Goal: Task Accomplishment & Management: Complete application form

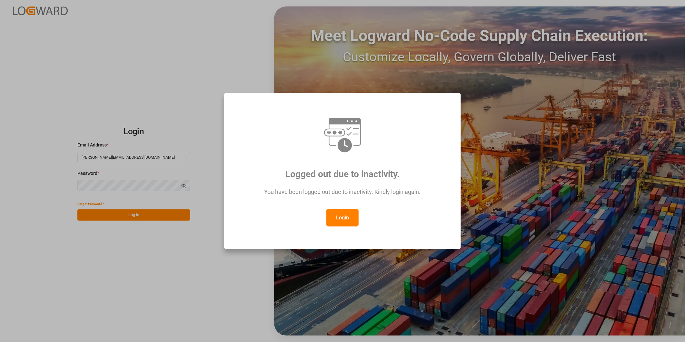
click at [341, 213] on button "Login" at bounding box center [343, 217] width 32 height 17
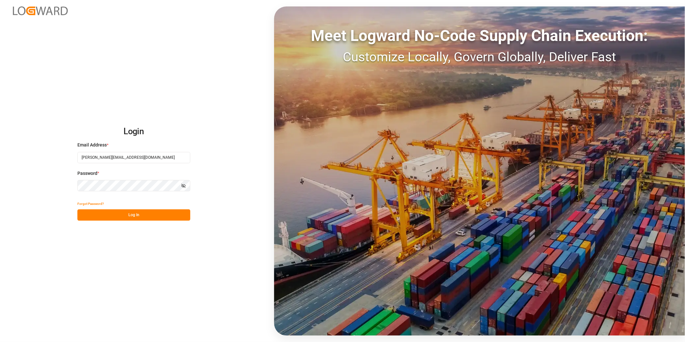
click at [147, 217] on button "Log In" at bounding box center [133, 214] width 113 height 11
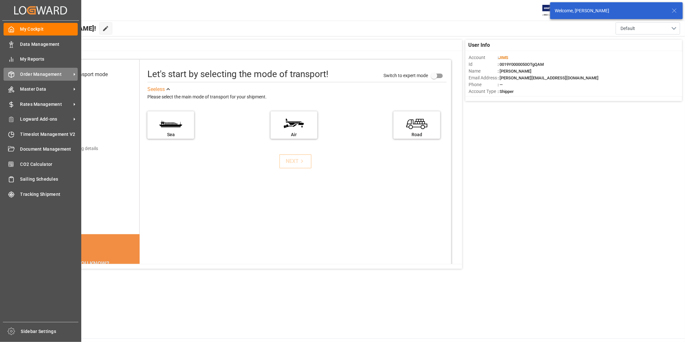
click at [39, 75] on span "Order Management" at bounding box center [45, 74] width 51 height 7
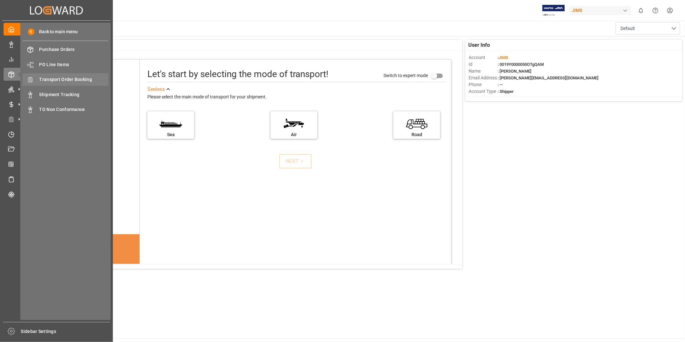
click at [91, 79] on span "Transport Order Booking" at bounding box center [73, 79] width 69 height 7
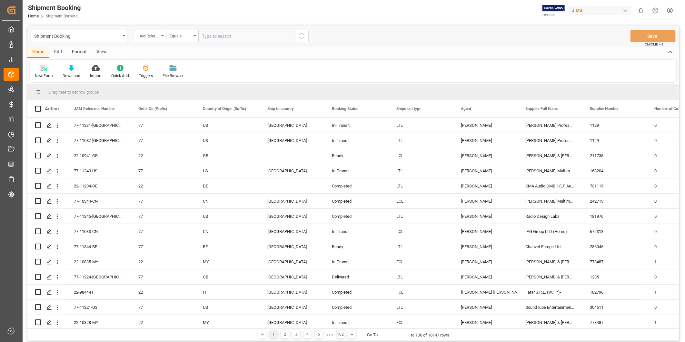
click at [49, 72] on div "New Form" at bounding box center [44, 72] width 28 height 14
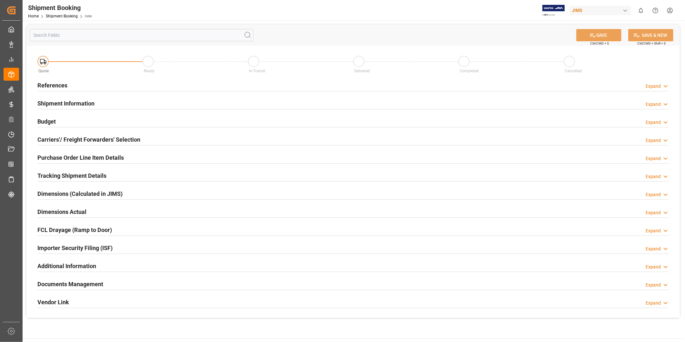
click at [666, 86] on polyline at bounding box center [665, 87] width 3 height 2
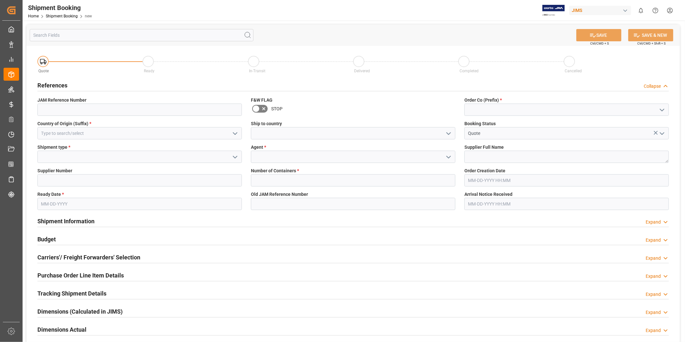
click at [663, 109] on icon "open menu" at bounding box center [663, 110] width 8 height 8
click at [641, 121] on div "22" at bounding box center [567, 124] width 204 height 15
type input "22"
click at [236, 134] on polyline "open menu" at bounding box center [235, 134] width 4 height 2
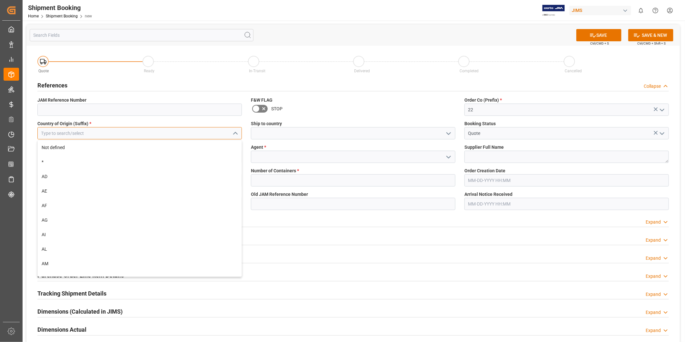
click at [204, 136] on input at bounding box center [139, 133] width 205 height 12
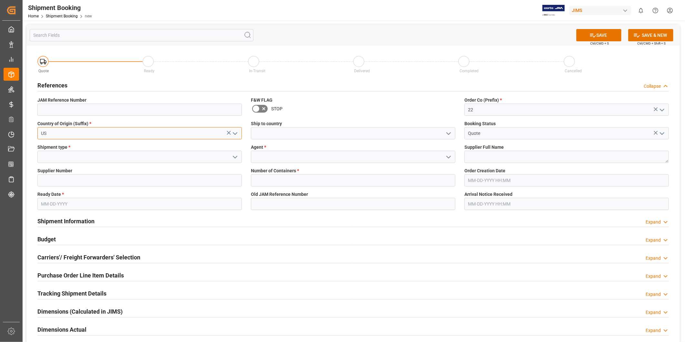
type input "US"
click at [449, 137] on button "open menu" at bounding box center [449, 133] width 10 height 10
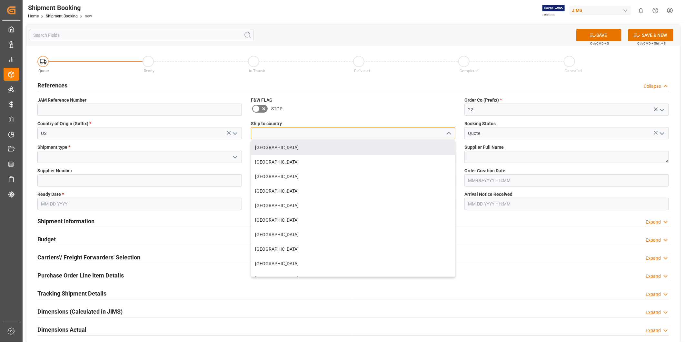
click at [288, 134] on input at bounding box center [353, 133] width 205 height 12
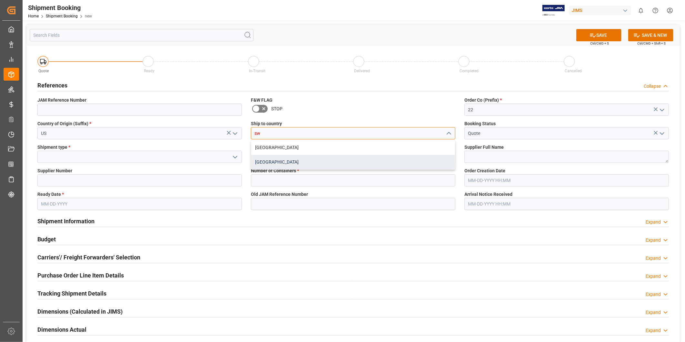
click at [292, 163] on div "[GEOGRAPHIC_DATA]" at bounding box center [353, 162] width 204 height 15
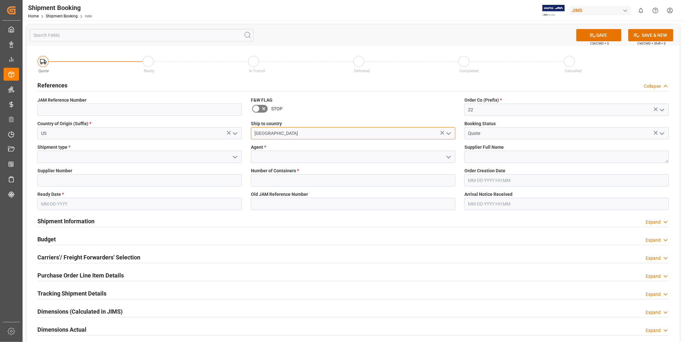
type input "[GEOGRAPHIC_DATA]"
click at [234, 159] on icon "open menu" at bounding box center [235, 157] width 8 height 8
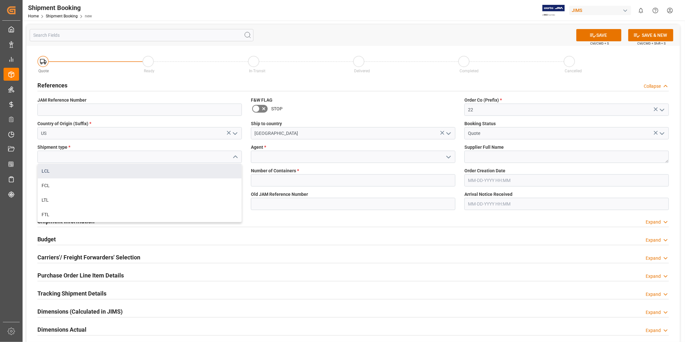
drag, startPoint x: 216, startPoint y: 176, endPoint x: 229, endPoint y: 172, distance: 13.4
click at [216, 176] on div "LCL" at bounding box center [140, 171] width 204 height 15
type input "LCL"
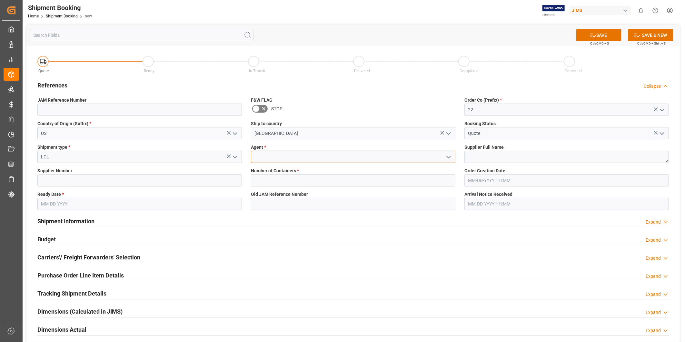
click at [351, 157] on input at bounding box center [353, 157] width 205 height 12
type input "[PERSON_NAME]"
click at [473, 151] on textarea at bounding box center [567, 157] width 205 height 12
click at [136, 177] on input at bounding box center [139, 180] width 205 height 12
paste input "557"
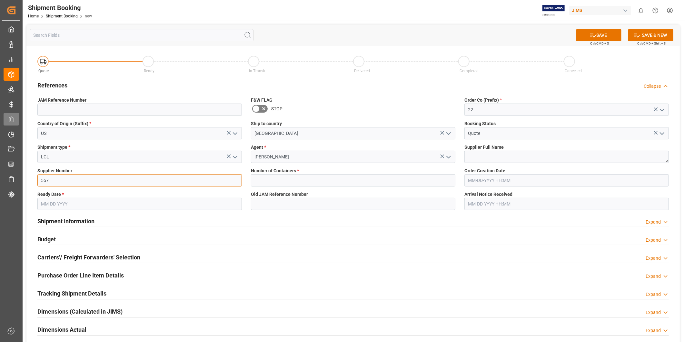
type input "557"
click at [297, 180] on input "text" at bounding box center [353, 180] width 205 height 12
click at [494, 153] on textarea at bounding box center [567, 157] width 205 height 12
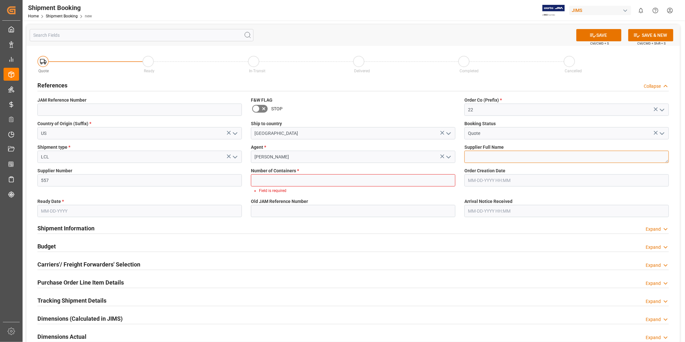
paste textarea "Ashly Audio ([GEOGRAPHIC_DATA], [GEOGRAPHIC_DATA])"
type textarea "Ashly Audio ([GEOGRAPHIC_DATA], [GEOGRAPHIC_DATA])"
click at [394, 178] on input "text" at bounding box center [353, 180] width 205 height 12
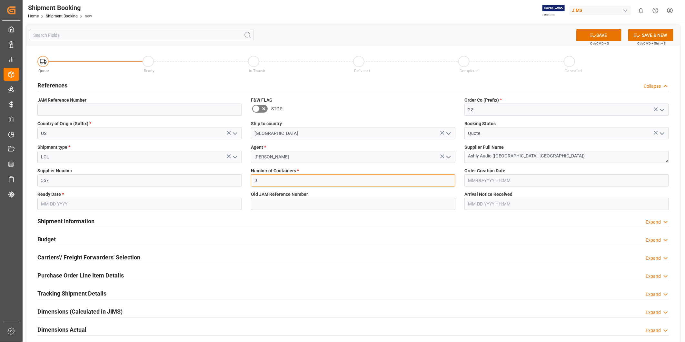
type input "0"
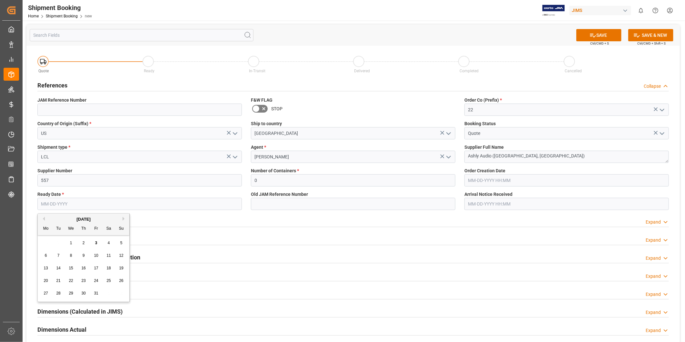
click at [175, 207] on input "text" at bounding box center [139, 204] width 205 height 12
click at [59, 279] on span "21" at bounding box center [58, 281] width 4 height 5
type input "[DATE]"
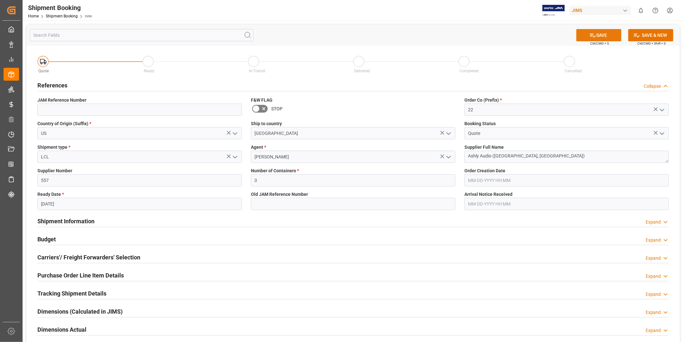
click at [594, 32] on icon at bounding box center [593, 35] width 7 height 7
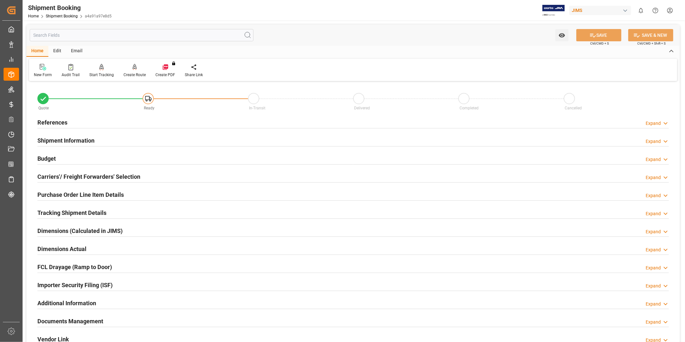
click at [79, 175] on h2 "Carriers'/ Freight Forwarders' Selection" at bounding box center [88, 176] width 103 height 9
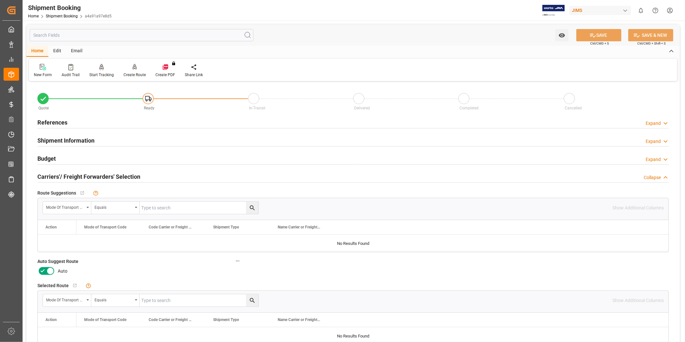
click at [51, 270] on icon at bounding box center [50, 271] width 8 height 8
click at [0, 0] on input "checkbox" at bounding box center [0, 0] width 0 height 0
click at [594, 36] on icon at bounding box center [593, 35] width 7 height 7
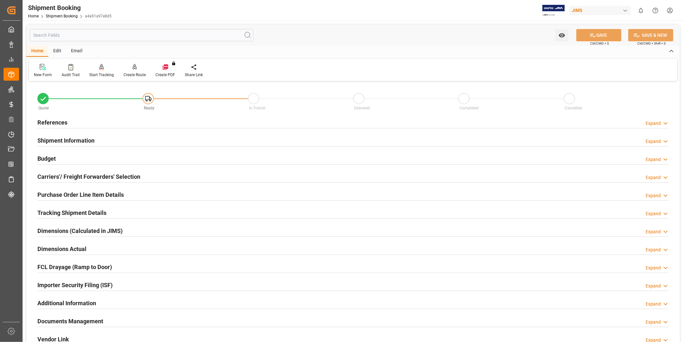
click at [158, 177] on div "Carriers'/ Freight Forwarders' Selection Expand" at bounding box center [353, 176] width 632 height 12
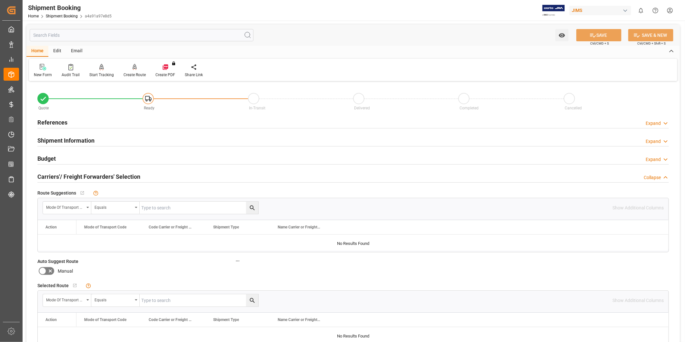
click at [159, 177] on div "Carriers'/ Freight Forwarders' Selection Collapse" at bounding box center [353, 176] width 632 height 12
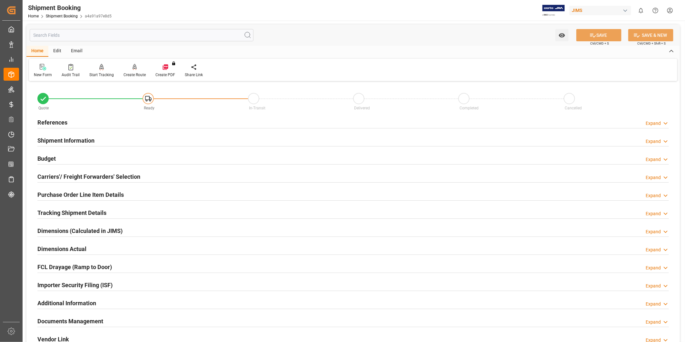
click at [662, 117] on div "References Expand" at bounding box center [353, 122] width 632 height 12
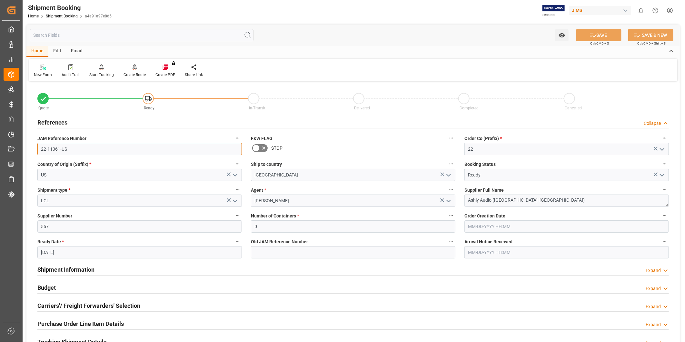
click at [129, 153] on input "22-11361-US" at bounding box center [139, 149] width 205 height 12
click at [543, 204] on textarea "Ashly Audio ([GEOGRAPHIC_DATA], [GEOGRAPHIC_DATA])" at bounding box center [567, 201] width 205 height 12
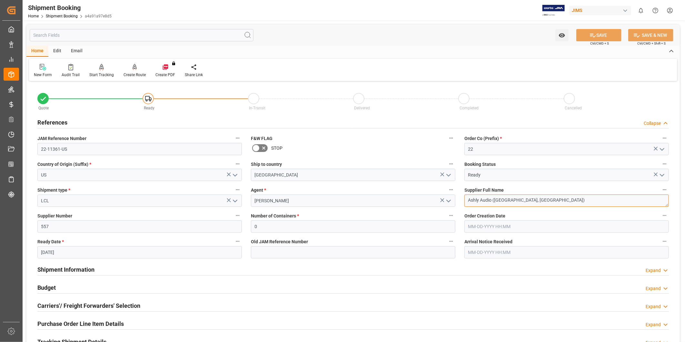
click at [543, 204] on textarea "Ashly Audio ([GEOGRAPHIC_DATA], [GEOGRAPHIC_DATA])" at bounding box center [567, 201] width 205 height 12
click at [518, 201] on textarea "Ashly Audio ([GEOGRAPHIC_DATA], [GEOGRAPHIC_DATA])" at bounding box center [567, 201] width 205 height 12
click at [318, 175] on input "[GEOGRAPHIC_DATA]" at bounding box center [353, 175] width 205 height 12
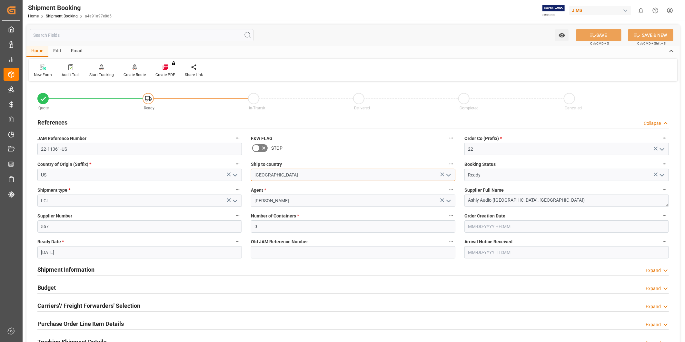
click at [318, 175] on input "[GEOGRAPHIC_DATA]" at bounding box center [353, 175] width 205 height 12
